Goal: Entertainment & Leisure: Consume media (video, audio)

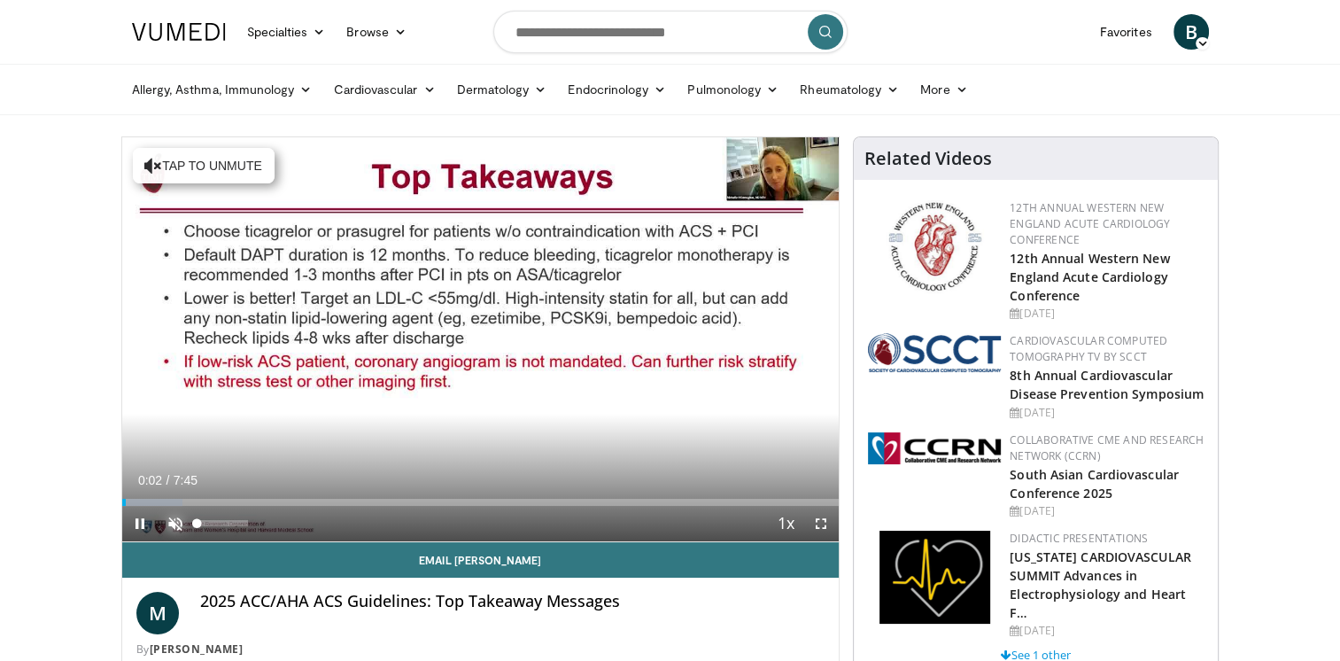
click at [175, 517] on span "Video Player" at bounding box center [175, 523] width 35 height 35
click at [171, 518] on span "Video Player" at bounding box center [175, 523] width 35 height 35
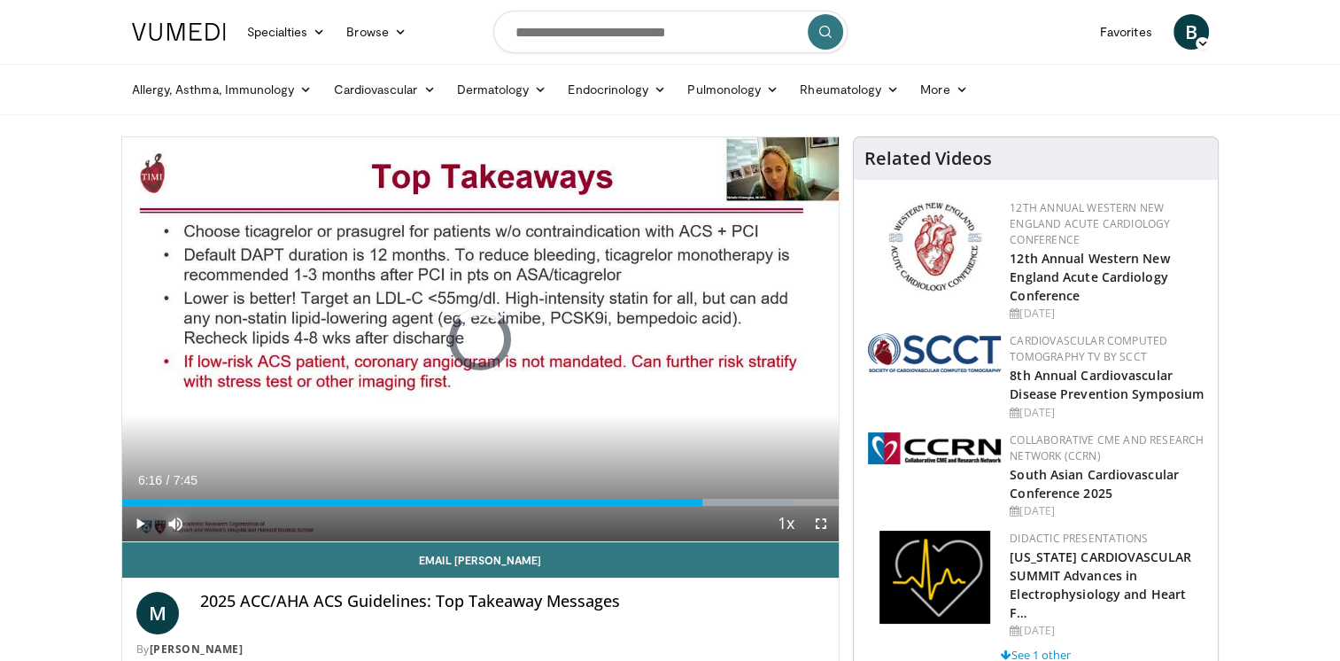
drag, startPoint x: 197, startPoint y: 503, endPoint x: 709, endPoint y: 529, distance: 512.4
click at [709, 529] on div "Current Time 6:16 / Duration 7:45 Play Skip Backward Skip Forward Mute Loaded :…" at bounding box center [480, 523] width 717 height 35
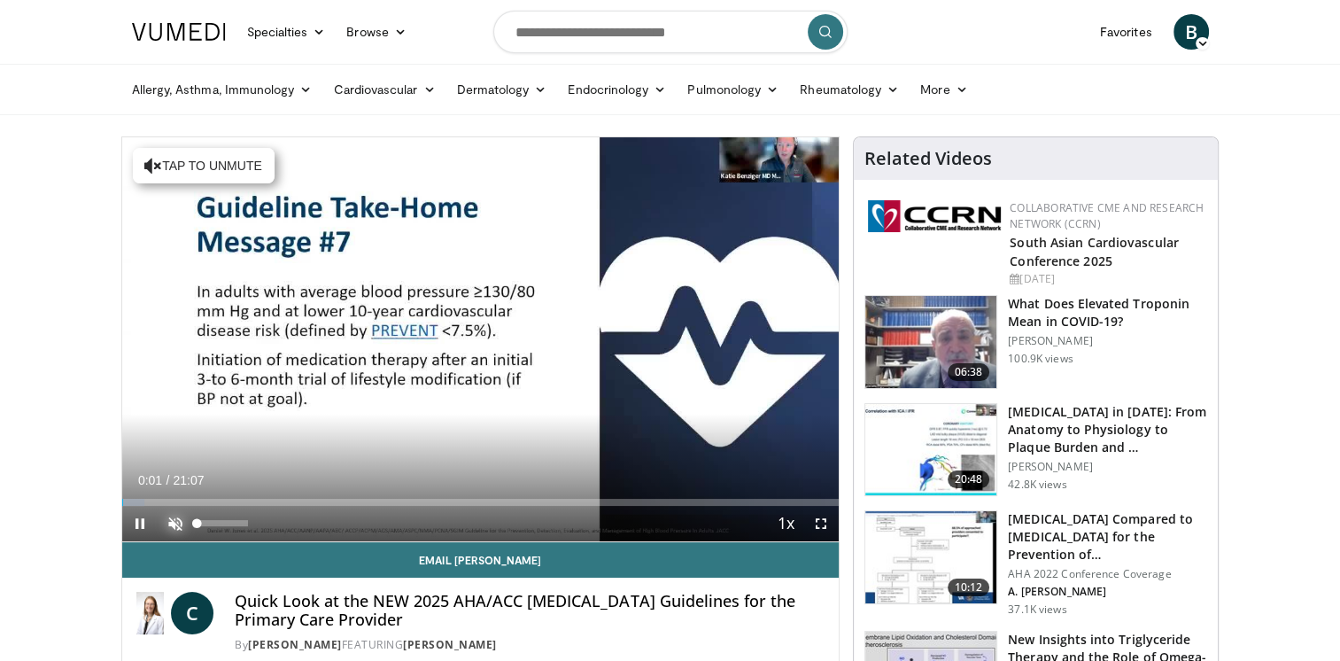
click at [171, 521] on span "Video Player" at bounding box center [175, 523] width 35 height 35
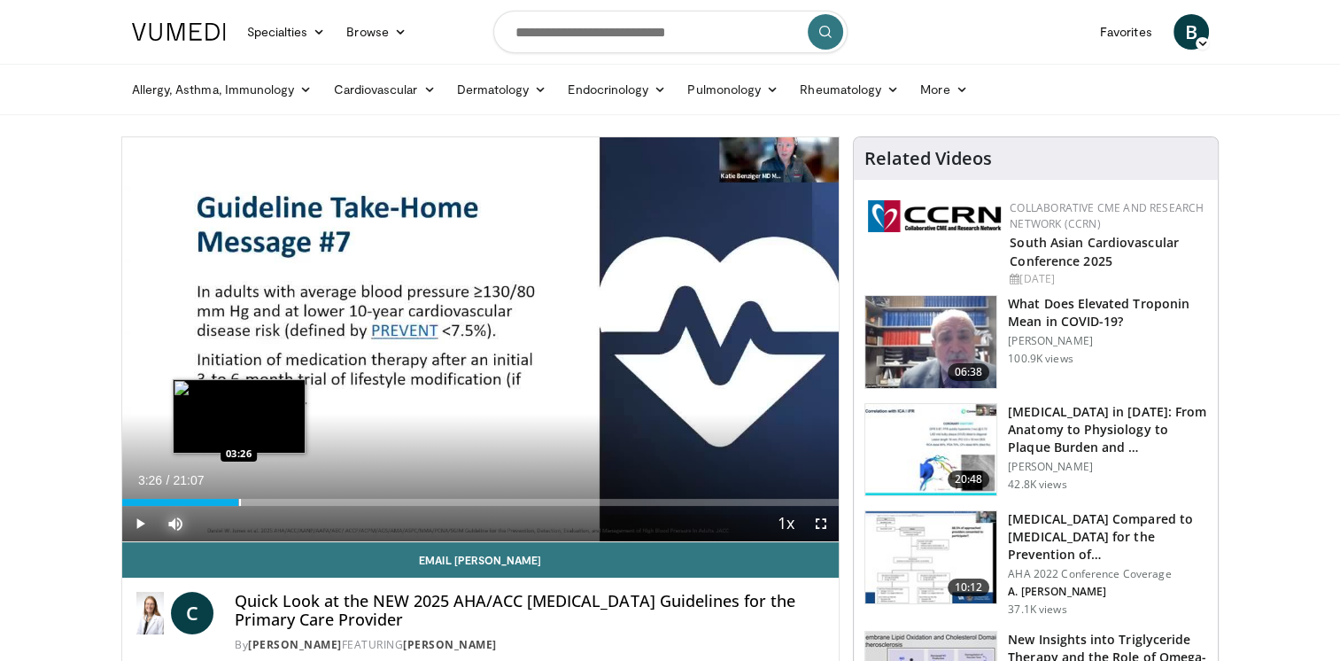
drag, startPoint x: 262, startPoint y: 500, endPoint x: 237, endPoint y: 500, distance: 24.8
click at [239, 500] on div "Progress Bar" at bounding box center [240, 501] width 2 height 7
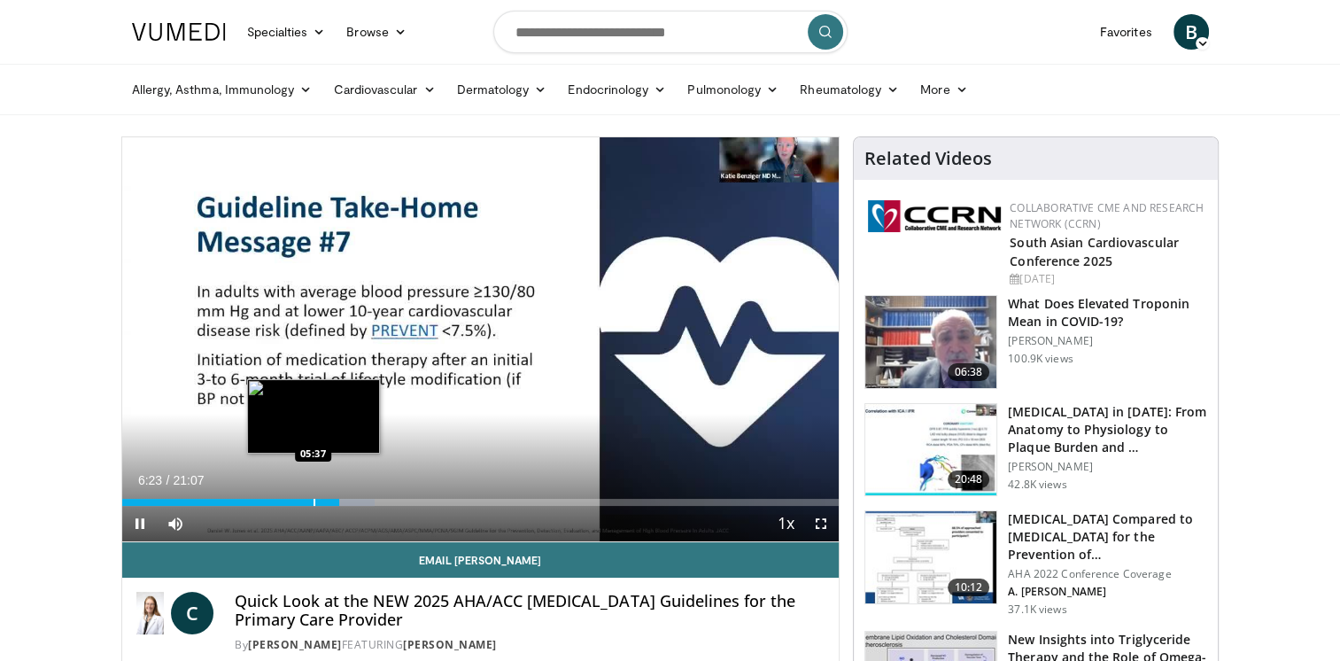
drag, startPoint x: 336, startPoint y: 505, endPoint x: 312, endPoint y: 496, distance: 25.5
click at [312, 506] on div "Current Time 6:23 / Duration 21:07 Pause Skip Backward Skip Forward Mute 0% Loa…" at bounding box center [480, 523] width 717 height 35
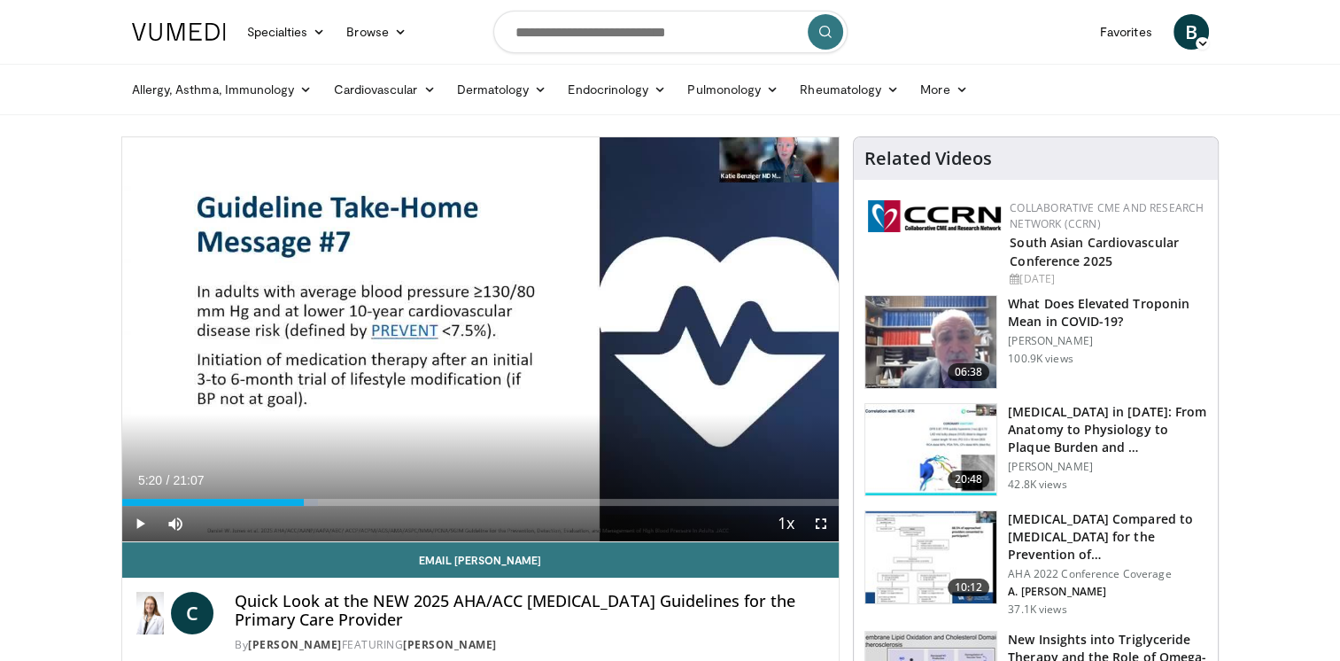
drag, startPoint x: 336, startPoint y: 503, endPoint x: 302, endPoint y: 498, distance: 34.8
click at [0, 0] on div "Progress Bar" at bounding box center [0, 0] width 0 height 0
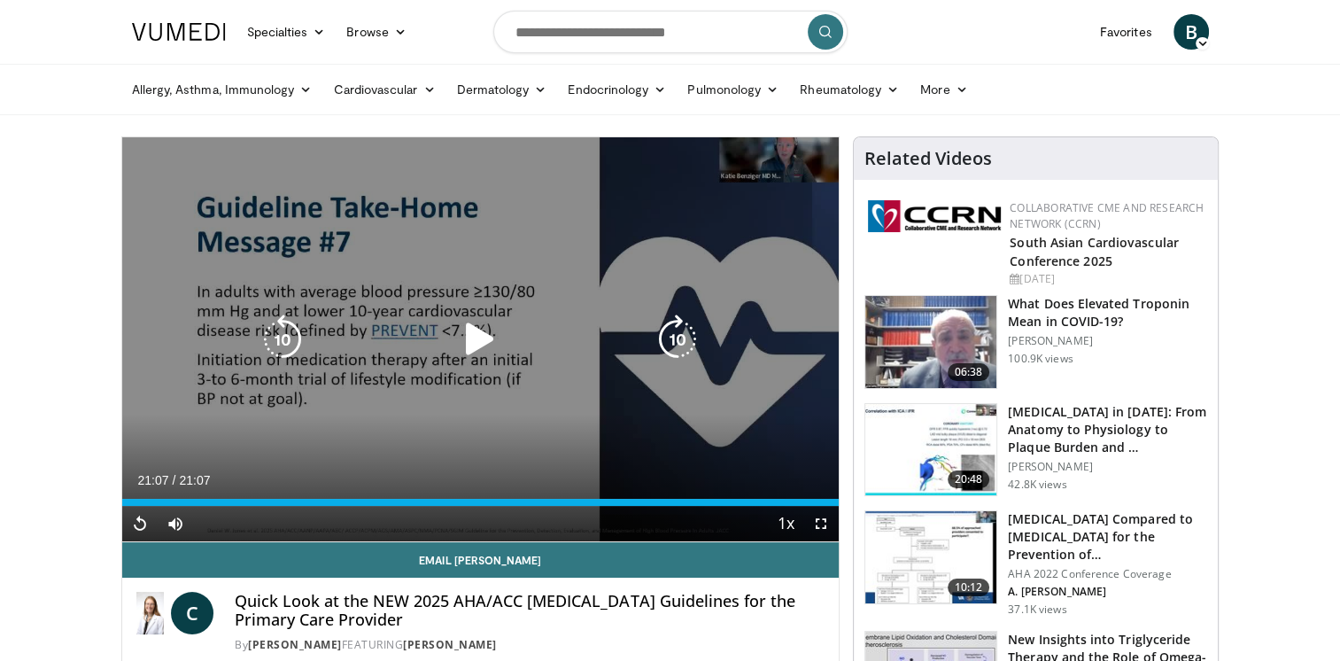
click at [467, 347] on icon "Video Player" at bounding box center [480, 339] width 50 height 50
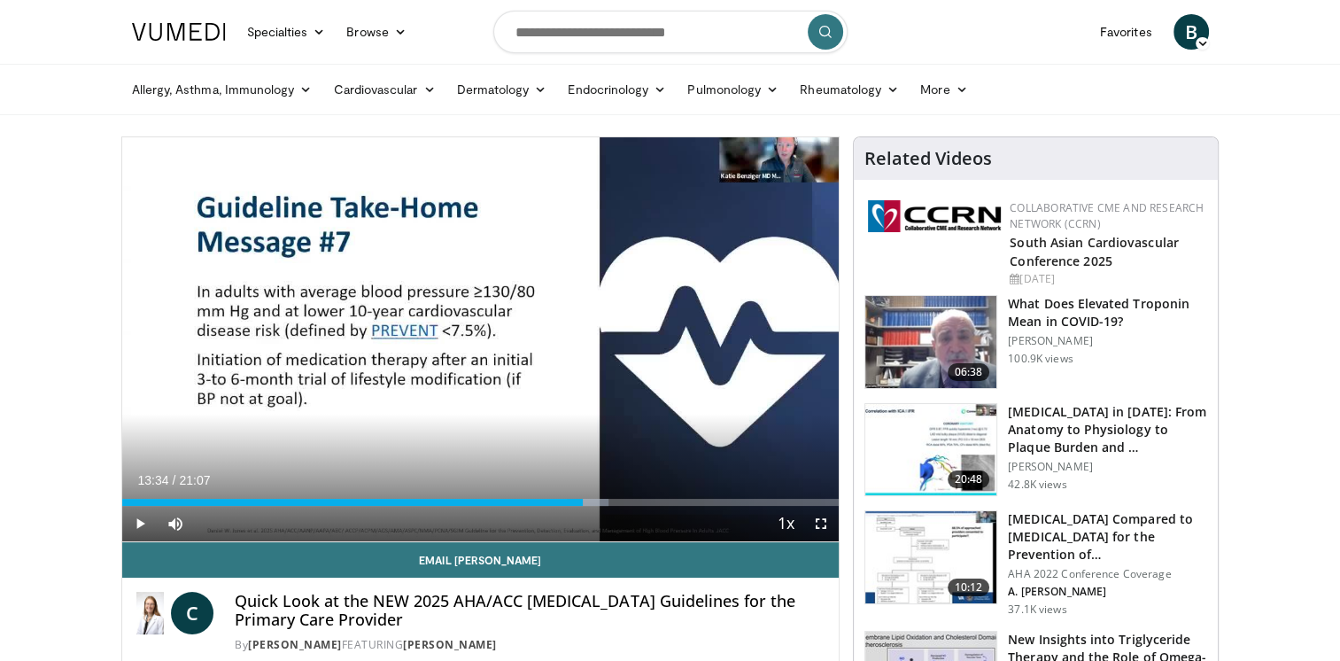
drag, startPoint x: 149, startPoint y: 499, endPoint x: 583, endPoint y: 517, distance: 434.2
click at [583, 517] on div "Current Time 13:34 / Duration 21:07 Play Skip Backward Skip Forward Mute 0% Loa…" at bounding box center [480, 523] width 717 height 35
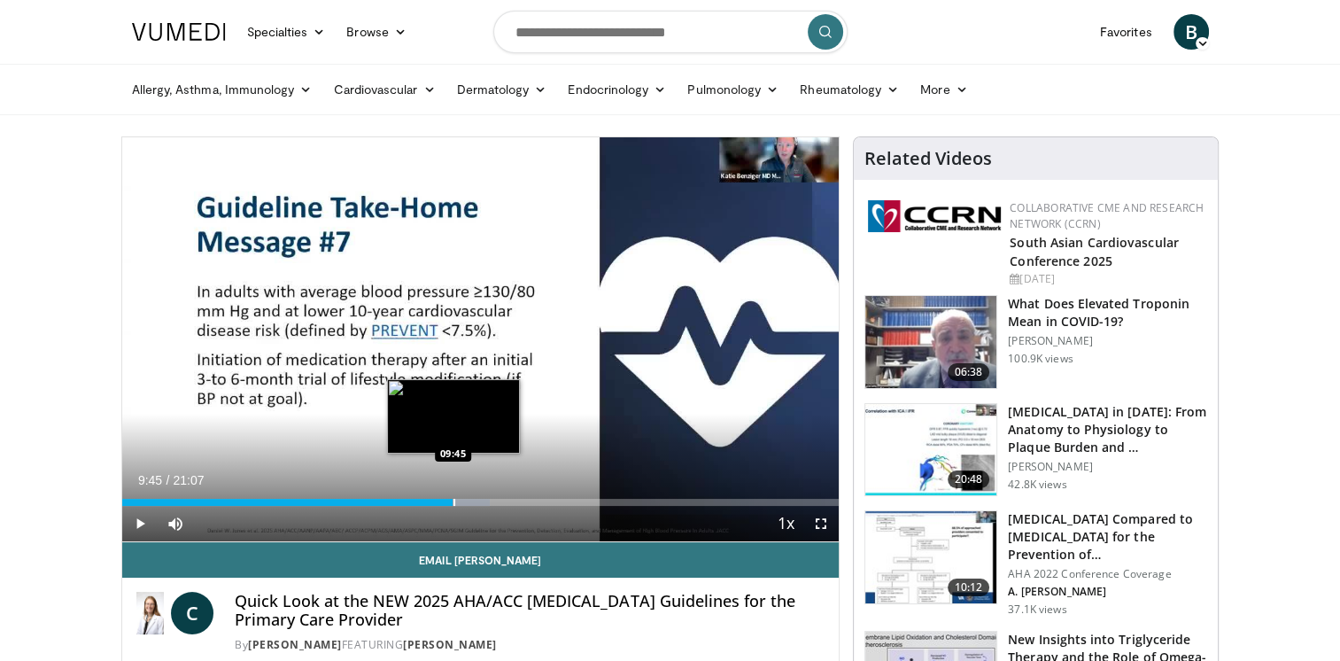
drag, startPoint x: 588, startPoint y: 501, endPoint x: 452, endPoint y: 494, distance: 135.6
click at [452, 494] on div "Loaded : 51.30% 09:45 09:45" at bounding box center [480, 497] width 717 height 17
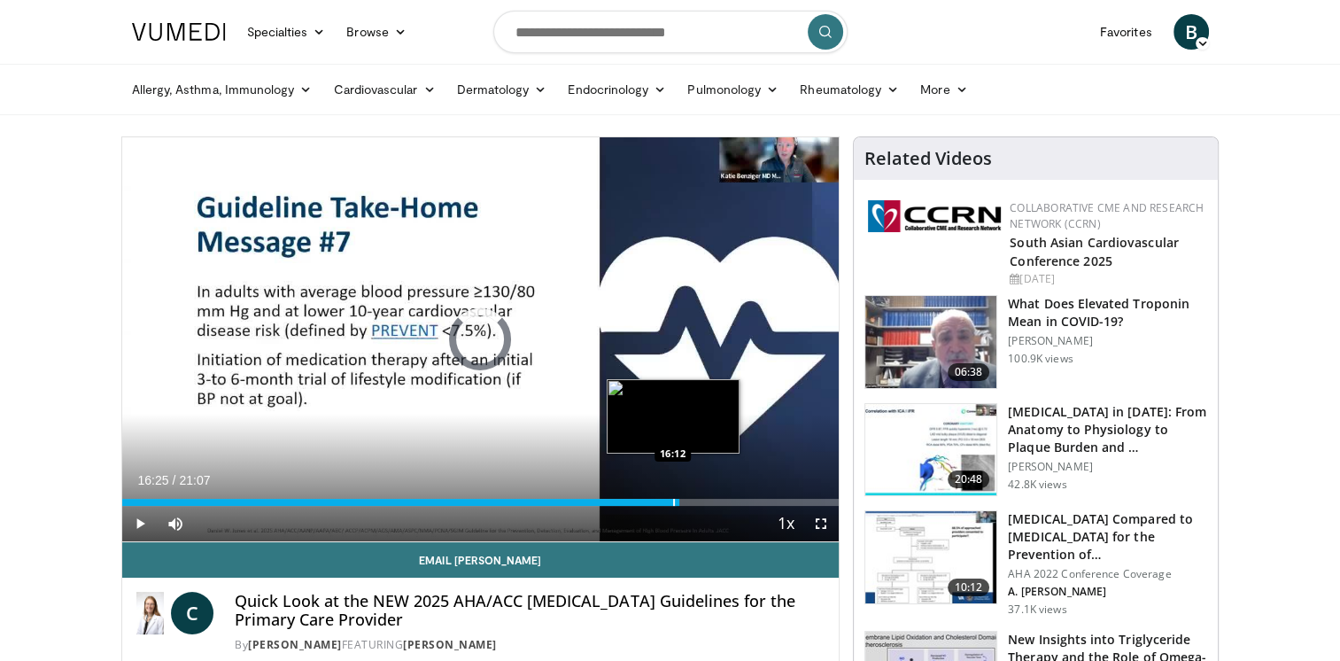
drag, startPoint x: 694, startPoint y: 501, endPoint x: 671, endPoint y: 501, distance: 23.0
click at [671, 501] on div "Loaded : 77.35% 16:17 16:12" at bounding box center [480, 501] width 717 height 7
